Goal: Transaction & Acquisition: Purchase product/service

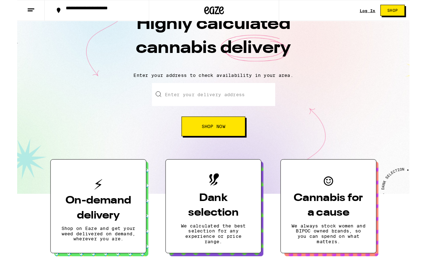
scroll to position [25, 0]
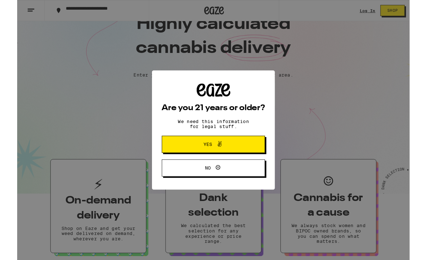
click at [237, 158] on span "Yes" at bounding box center [213, 156] width 54 height 9
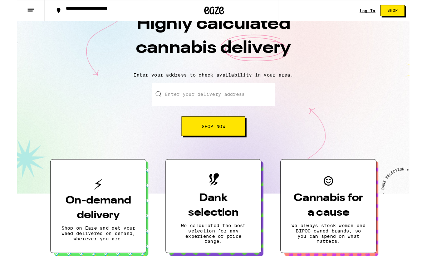
click at [234, 102] on input "Enter your delivery address" at bounding box center [214, 102] width 134 height 25
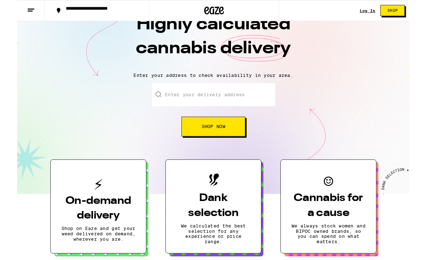
scroll to position [0, 0]
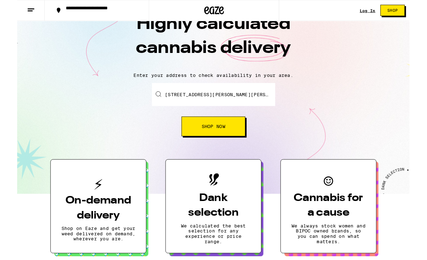
click at [225, 138] on span "Shop Now" at bounding box center [214, 137] width 26 height 5
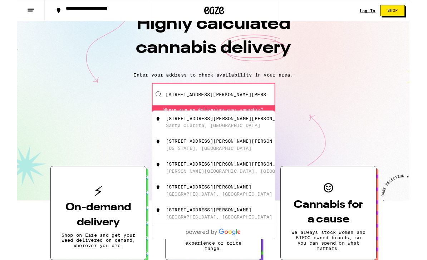
scroll to position [25, 0]
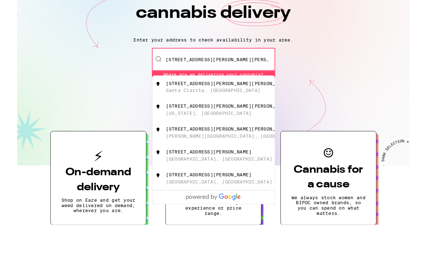
click at [220, 126] on div "[STREET_ADDRESS][PERSON_NAME][PERSON_NAME]" at bounding box center [226, 133] width 128 height 14
type input "[STREET_ADDRESS][PERSON_NAME][PERSON_NAME]"
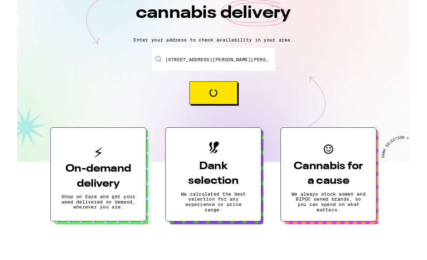
scroll to position [64, 0]
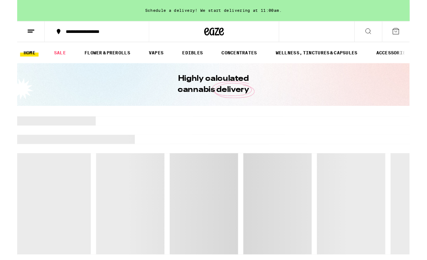
click at [200, 60] on link "EDIBLES" at bounding box center [191, 57] width 30 height 9
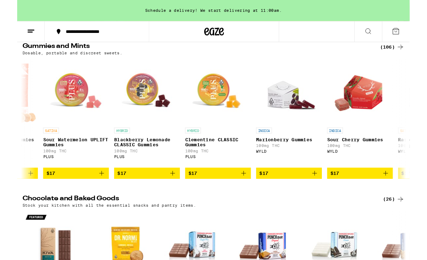
click at [70, 106] on img "Open page for Sour Watermelon UPLIFT Gummies from PLUS" at bounding box center [64, 100] width 72 height 72
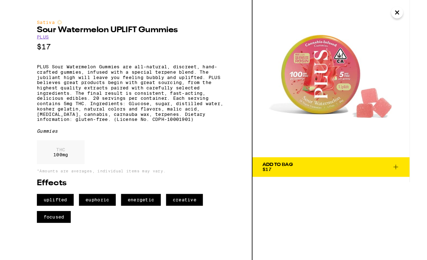
click at [410, 18] on icon "Close" at bounding box center [413, 13] width 9 height 11
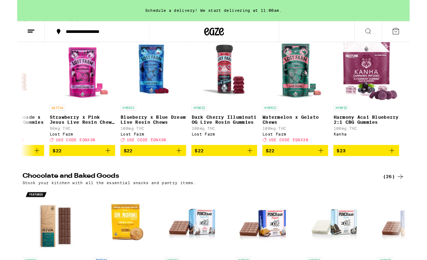
scroll to position [0, 7773]
click at [378, 34] on icon at bounding box center [382, 34] width 9 height 9
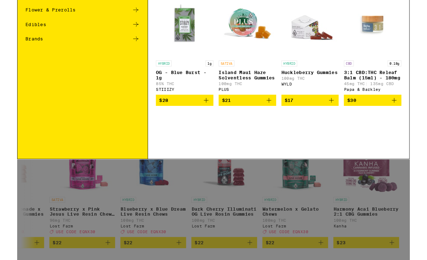
scroll to position [0, 0]
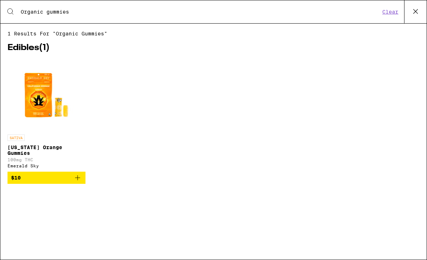
type input "Organic gummies"
click at [43, 101] on img "Open page for California Orange Gummies from Emerald Sky" at bounding box center [47, 95] width 72 height 72
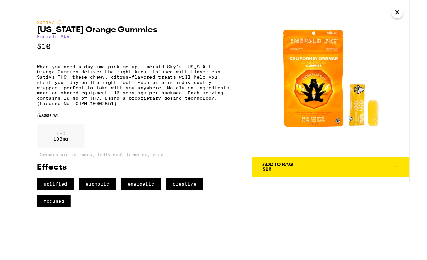
scroll to position [8, 0]
click at [31, 90] on p "When you need a daytime pick-me-up, Emerald Sky’s [US_STATE] Orange Gummies del…" at bounding box center [127, 93] width 212 height 46
click at [329, 111] on img at bounding box center [341, 85] width 171 height 171
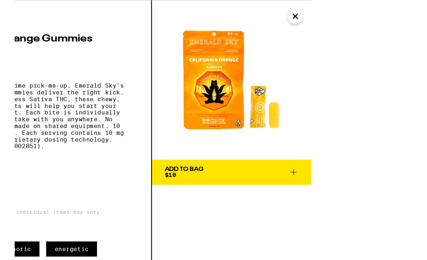
scroll to position [0, 0]
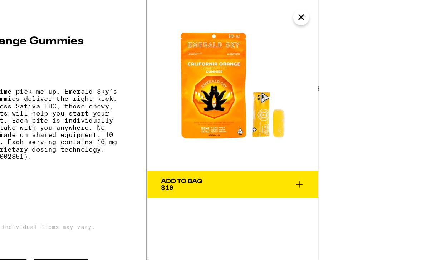
click at [332, 14] on button "Close" at bounding box center [325, 13] width 13 height 13
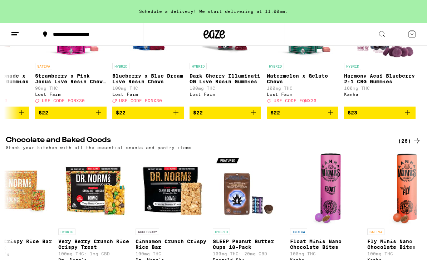
scroll to position [151, 0]
